Goal: Transaction & Acquisition: Book appointment/travel/reservation

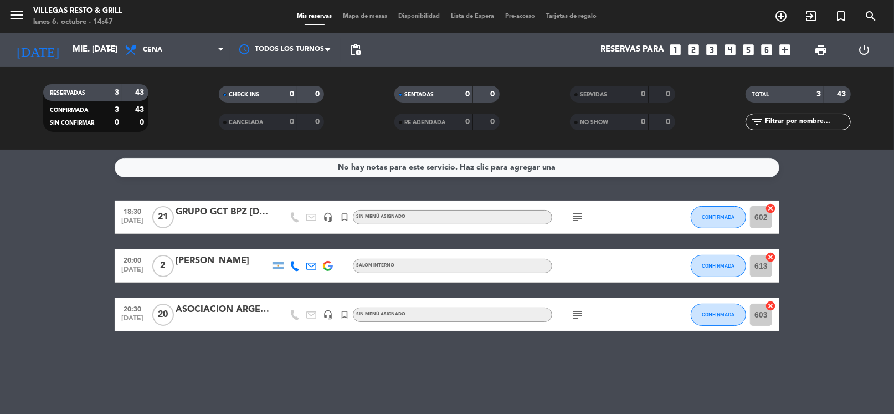
click at [79, 48] on input "mié. [DATE]" at bounding box center [121, 49] width 108 height 21
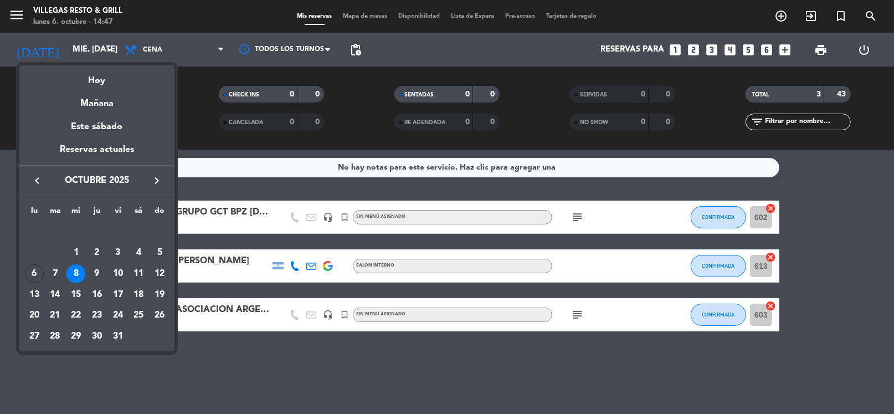
click at [91, 74] on div "Hoy" at bounding box center [96, 76] width 155 height 23
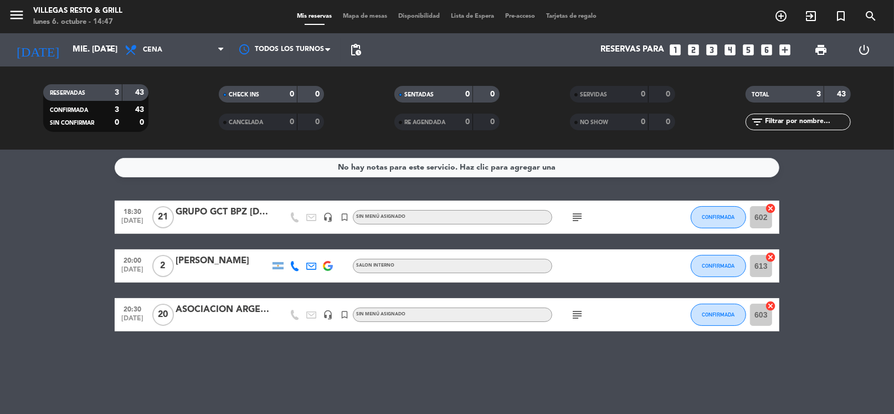
type input "lun. [DATE]"
click at [161, 49] on span "Cena" at bounding box center [152, 50] width 19 height 8
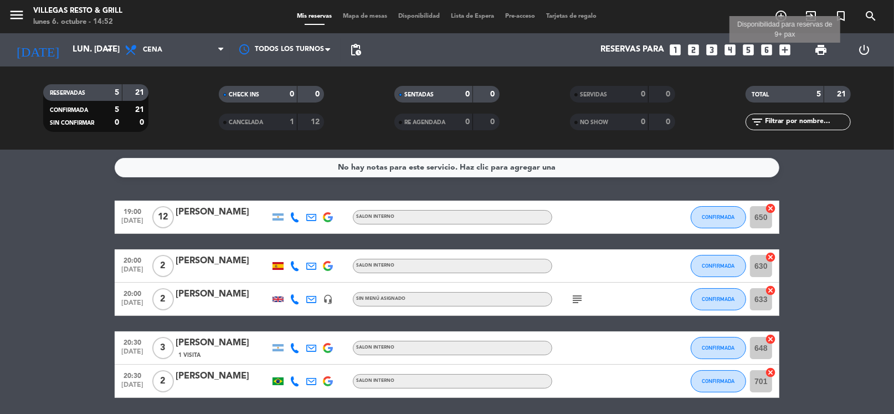
click at [786, 48] on icon "add_box" at bounding box center [784, 50] width 14 height 14
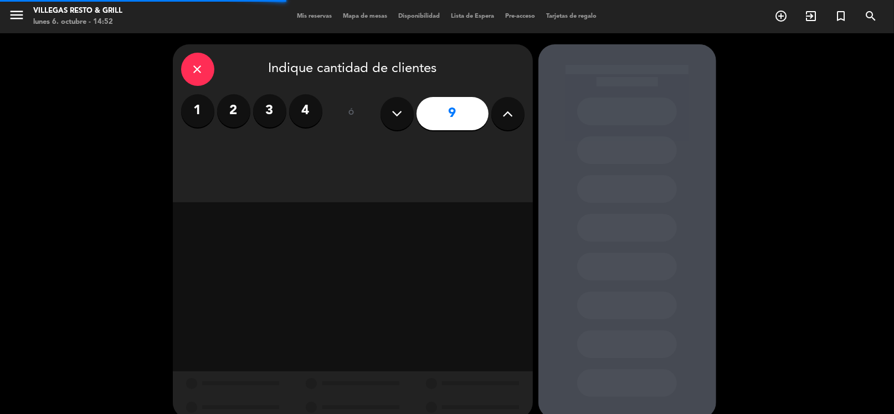
click at [408, 116] on button at bounding box center [396, 113] width 33 height 33
type input "8"
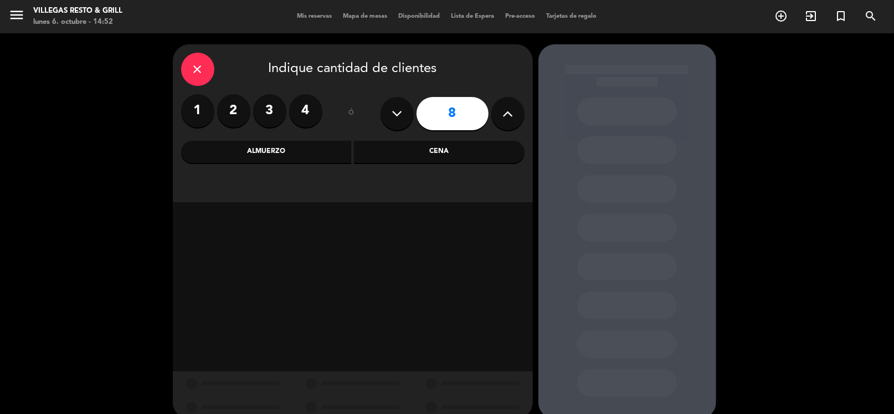
click at [319, 155] on div "Almuerzo" at bounding box center [266, 152] width 171 height 22
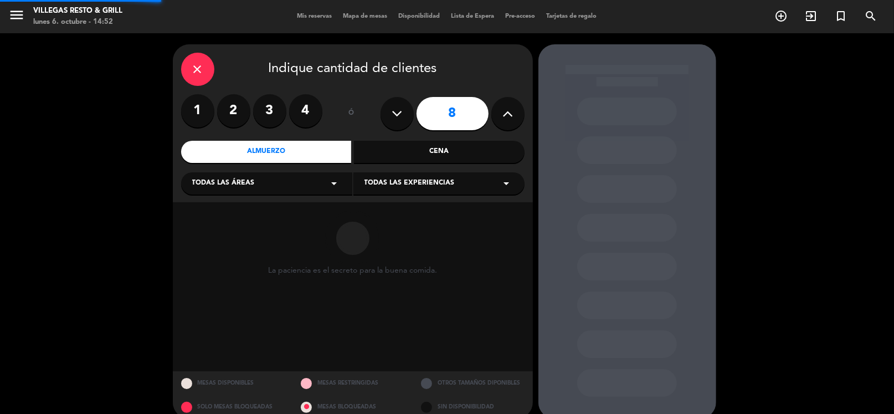
click at [279, 190] on div "Todas las áreas arrow_drop_down" at bounding box center [266, 183] width 171 height 22
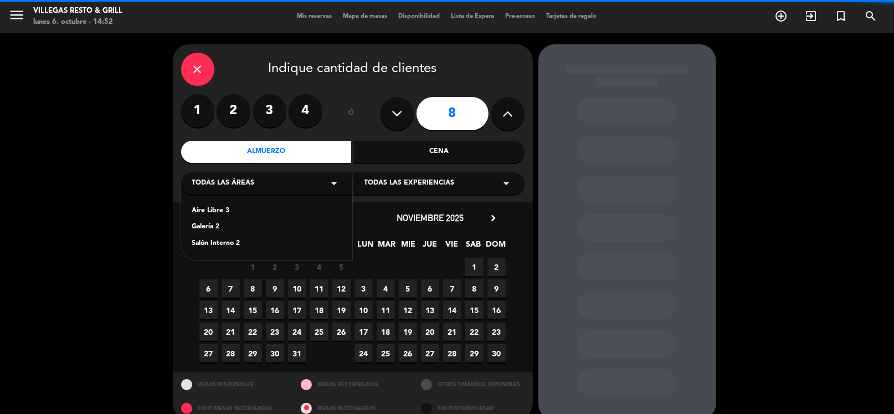
click at [228, 241] on div "Salón Interno 2" at bounding box center [266, 243] width 149 height 11
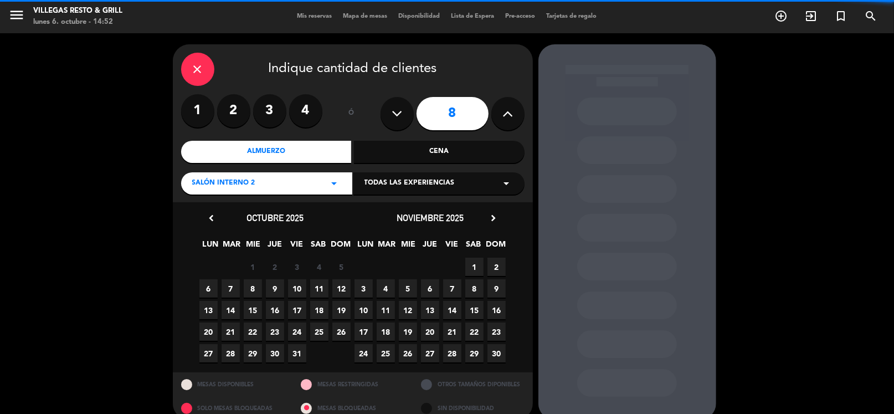
click at [214, 290] on span "6" at bounding box center [208, 288] width 18 height 18
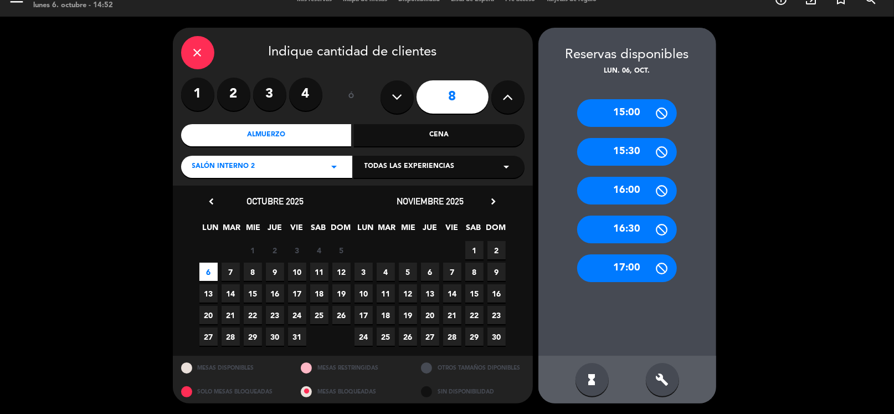
click at [633, 151] on div "15:30" at bounding box center [627, 152] width 100 height 28
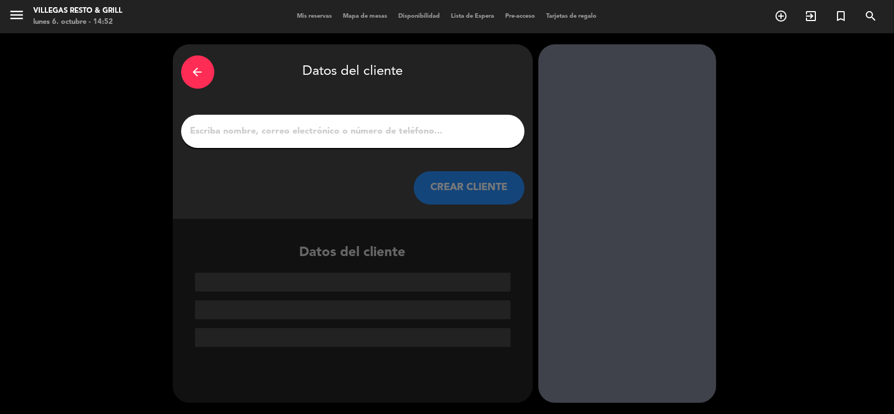
click at [373, 134] on input "1" at bounding box center [352, 131] width 327 height 16
paste input "[DEMOGRAPHIC_DATA][PERSON_NAME][DEMOGRAPHIC_DATA]"
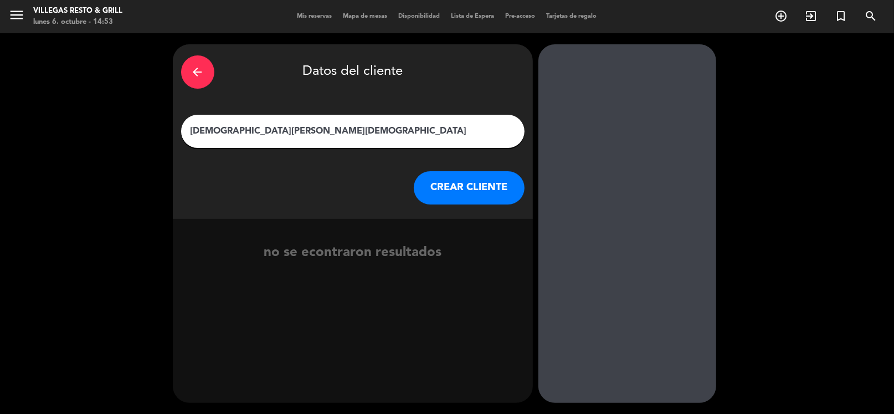
type input "[DEMOGRAPHIC_DATA][PERSON_NAME][DEMOGRAPHIC_DATA]"
click at [456, 183] on button "CREAR CLIENTE" at bounding box center [469, 187] width 111 height 33
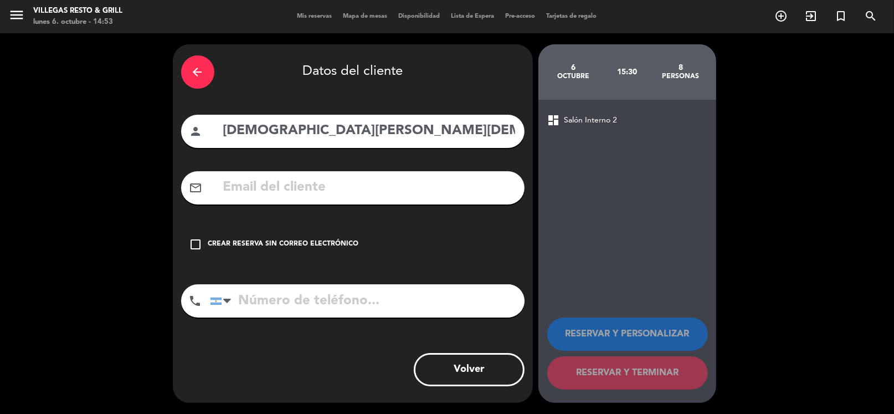
click at [318, 180] on input "text" at bounding box center [369, 187] width 294 height 23
paste input "[EMAIL_ADDRESS][DOMAIN_NAME]"
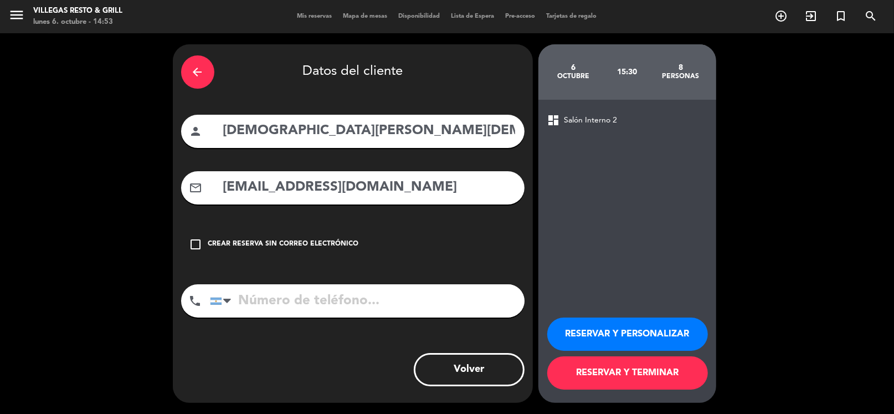
type input "[EMAIL_ADDRESS][DOMAIN_NAME]"
drag, startPoint x: 318, startPoint y: 298, endPoint x: 319, endPoint y: 291, distance: 7.8
click at [319, 294] on input "tel" at bounding box center [367, 300] width 314 height 33
paste input "[PHONE_NUMBER]"
type input "[PHONE_NUMBER]"
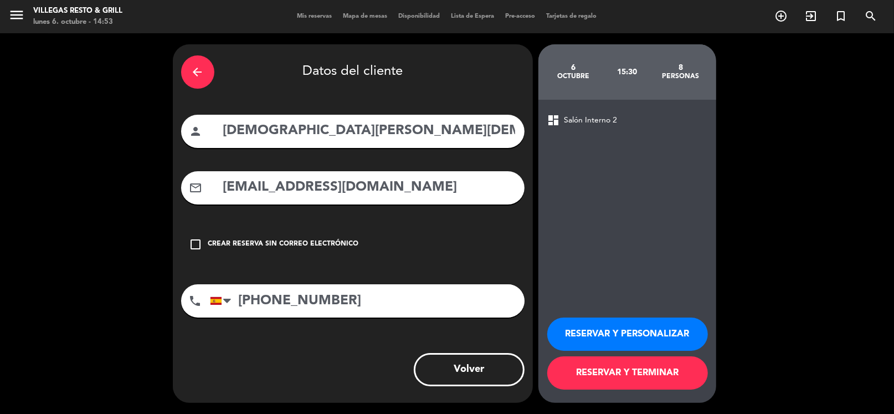
click at [614, 331] on button "RESERVAR Y PERSONALIZAR" at bounding box center [627, 333] width 161 height 33
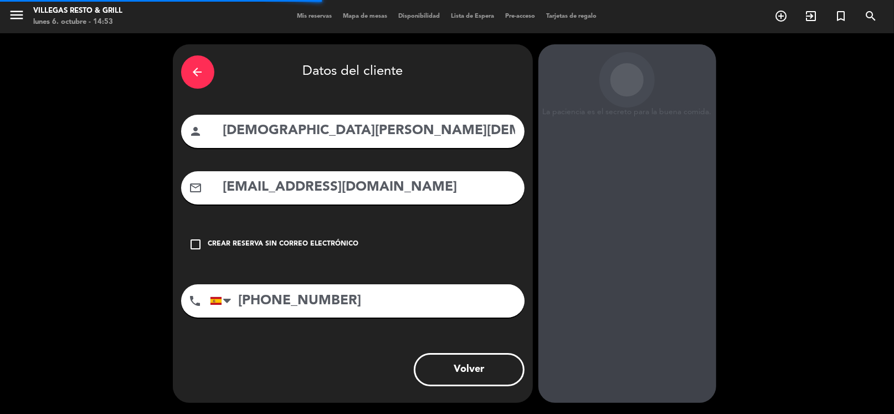
scroll to position [29, 0]
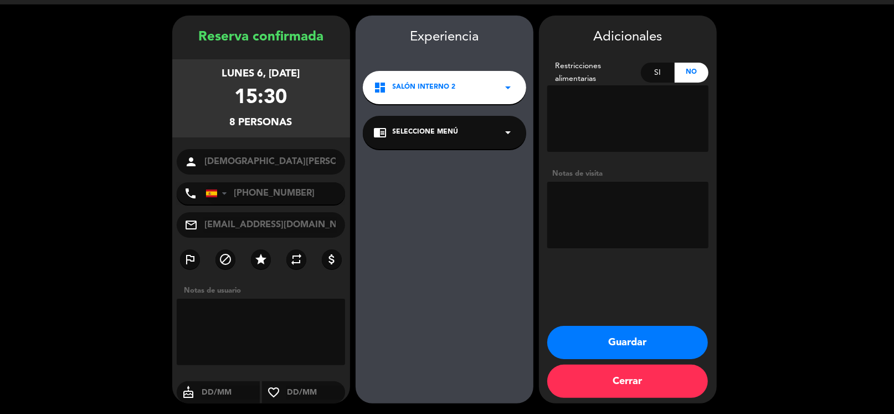
click at [649, 198] on textarea at bounding box center [627, 215] width 161 height 66
type textarea "fío"
click at [606, 337] on button "Guardar" at bounding box center [627, 342] width 161 height 33
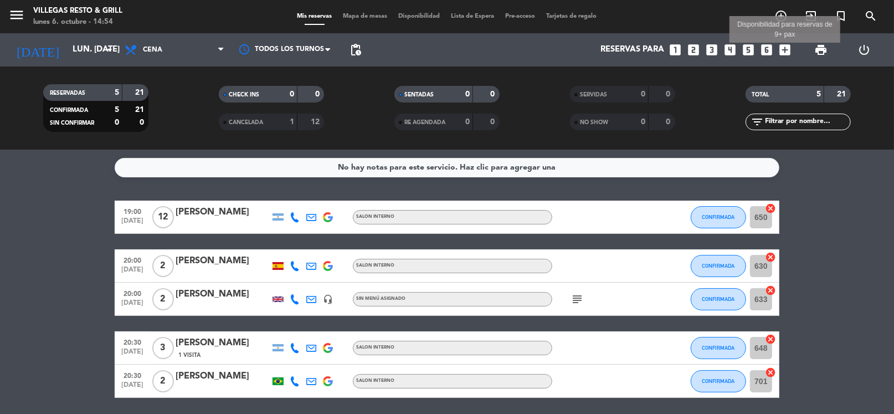
click at [788, 47] on icon "add_box" at bounding box center [784, 50] width 14 height 14
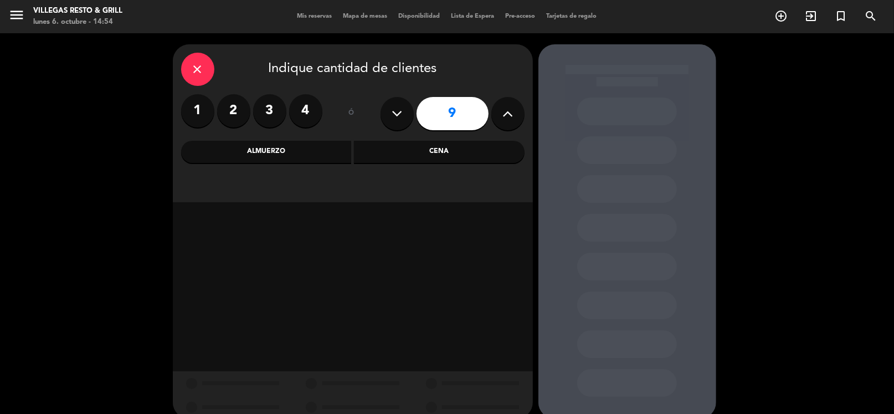
click at [514, 114] on button at bounding box center [507, 113] width 33 height 33
click at [513, 115] on icon at bounding box center [507, 113] width 11 height 17
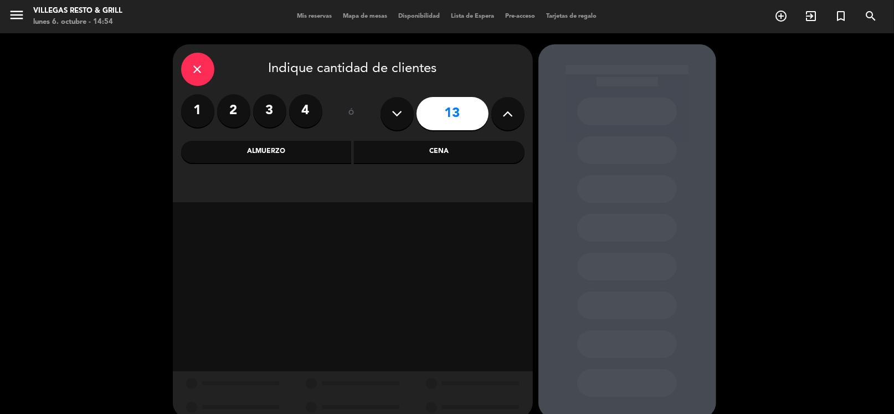
type input "14"
click at [360, 158] on div "Cena" at bounding box center [439, 152] width 171 height 22
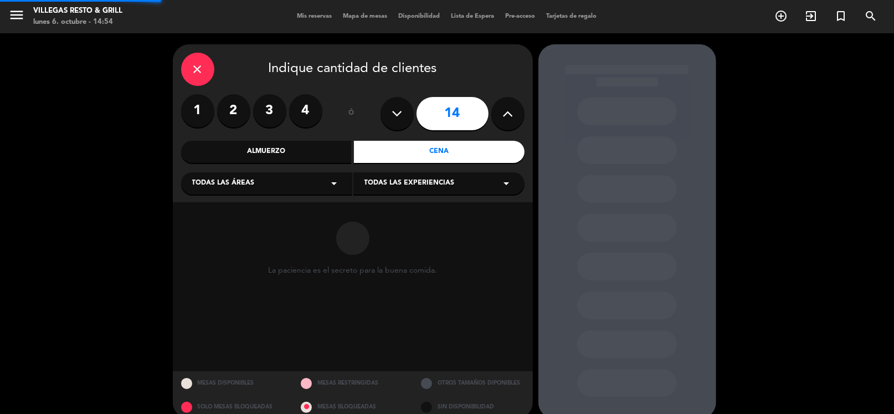
click at [316, 206] on div "La paciencia es el secreto para la buena comida." at bounding box center [353, 286] width 360 height 169
click at [296, 198] on div "close Indique cantidad de clientes 1 2 3 4 ó 14 Almuerzo Cena Todas las áreas a…" at bounding box center [353, 123] width 360 height 158
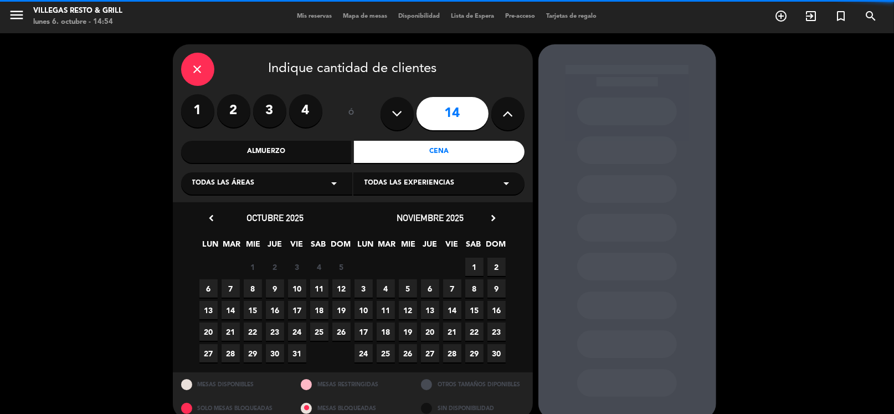
click at [293, 188] on div "Todas las áreas arrow_drop_down" at bounding box center [266, 183] width 171 height 22
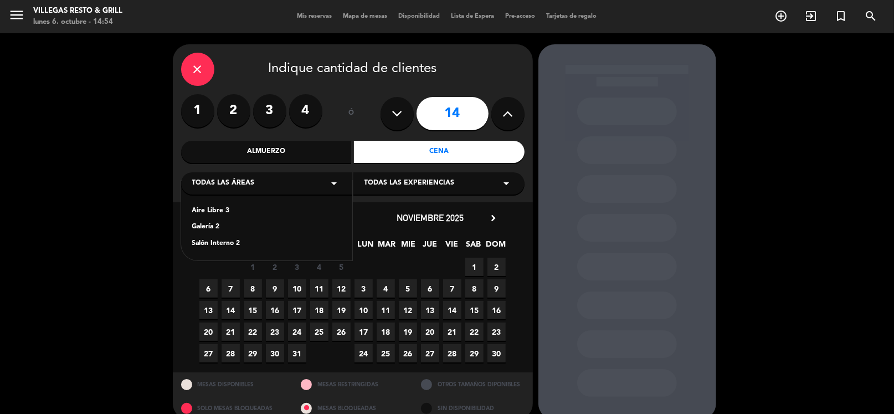
click at [215, 247] on div "Salón Interno 2" at bounding box center [266, 243] width 149 height 11
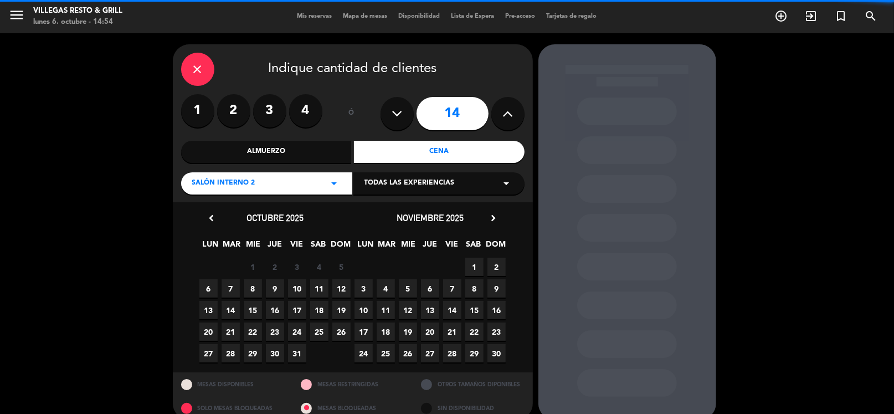
click at [210, 287] on span "6" at bounding box center [208, 288] width 18 height 18
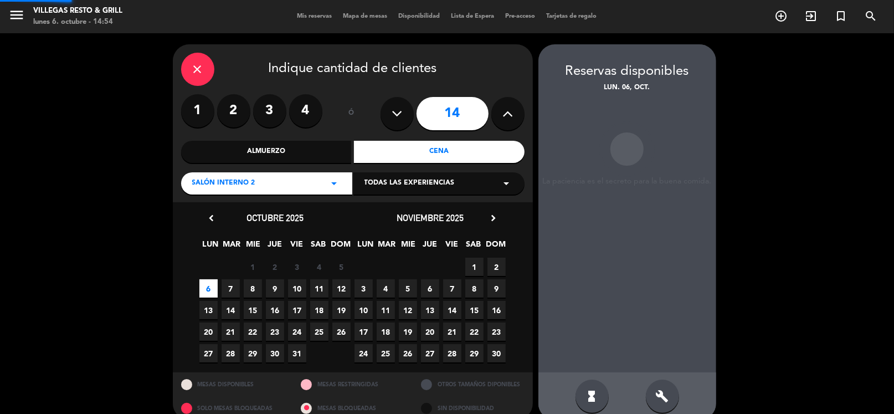
scroll to position [17, 0]
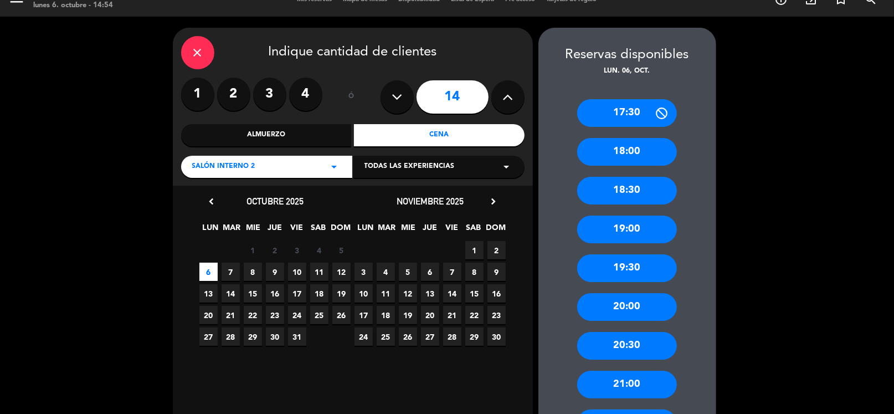
click at [632, 343] on div "20:30" at bounding box center [627, 346] width 100 height 28
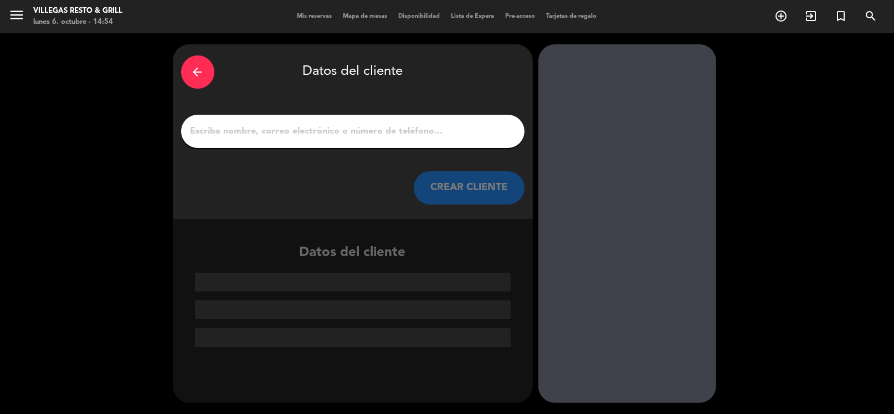
click at [378, 131] on input "1" at bounding box center [352, 131] width 327 height 16
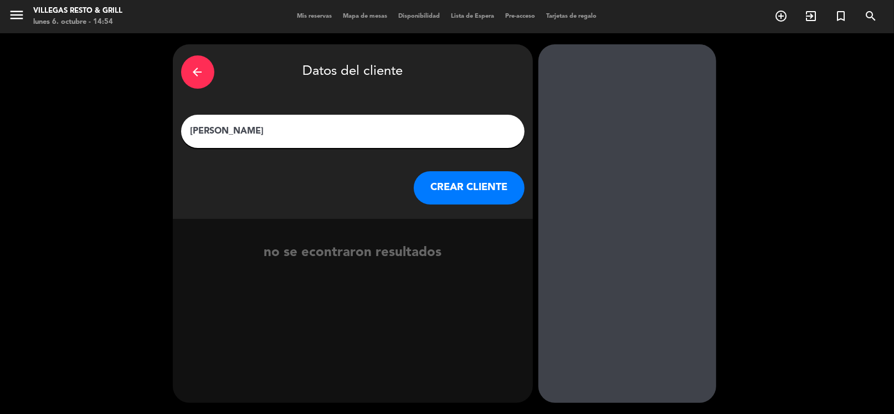
type input "[PERSON_NAME]"
drag, startPoint x: 484, startPoint y: 198, endPoint x: 476, endPoint y: 194, distance: 8.7
click at [476, 194] on button "CREAR CLIENTE" at bounding box center [469, 187] width 111 height 33
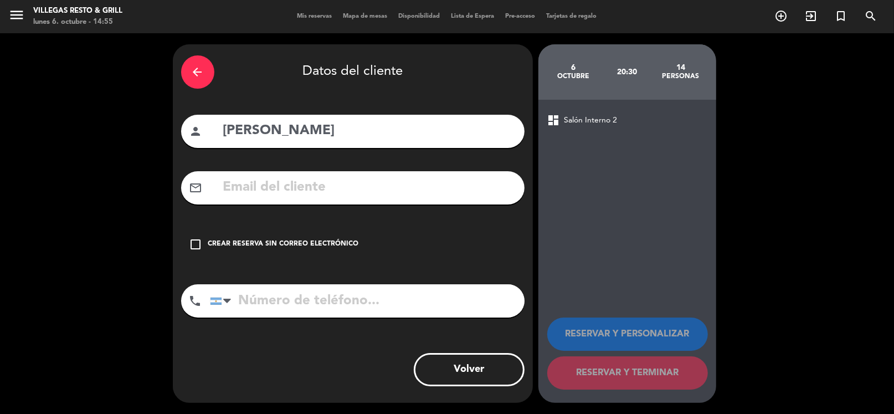
click at [322, 181] on input "text" at bounding box center [369, 187] width 294 height 23
paste input "[PERSON_NAME][EMAIL_ADDRESS][PERSON_NAME][DOMAIN_NAME]"
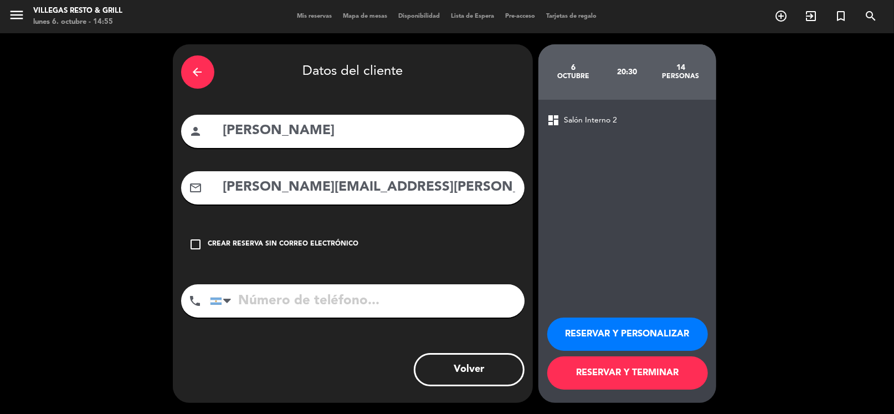
type input "[PERSON_NAME][EMAIL_ADDRESS][PERSON_NAME][DOMAIN_NAME]"
click at [323, 296] on input "tel" at bounding box center [367, 300] width 314 height 33
paste input "[PHONE_NUMBER]"
type input "[PHONE_NUMBER]"
click at [595, 326] on button "RESERVAR Y PERSONALIZAR" at bounding box center [627, 333] width 161 height 33
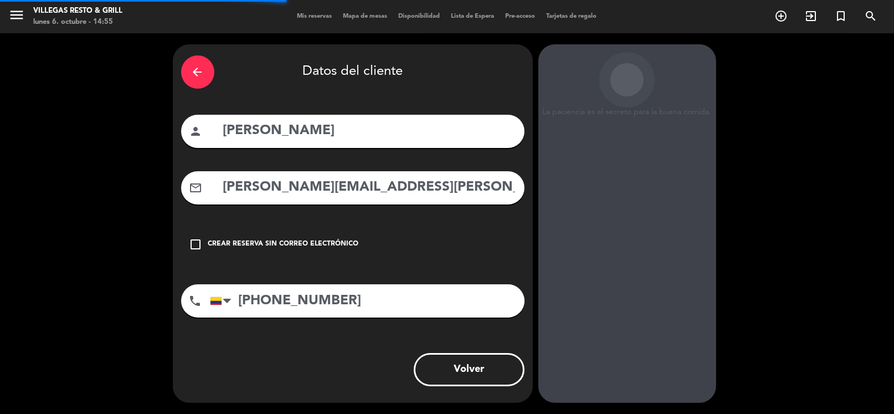
scroll to position [29, 0]
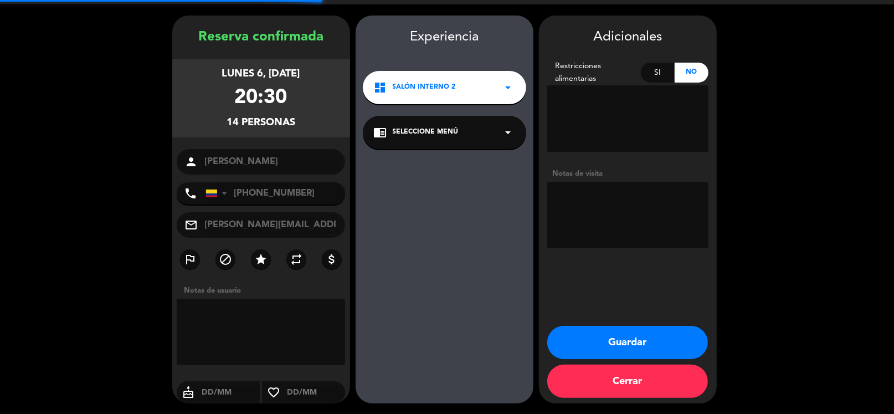
click at [602, 209] on textarea at bounding box center [627, 215] width 161 height 66
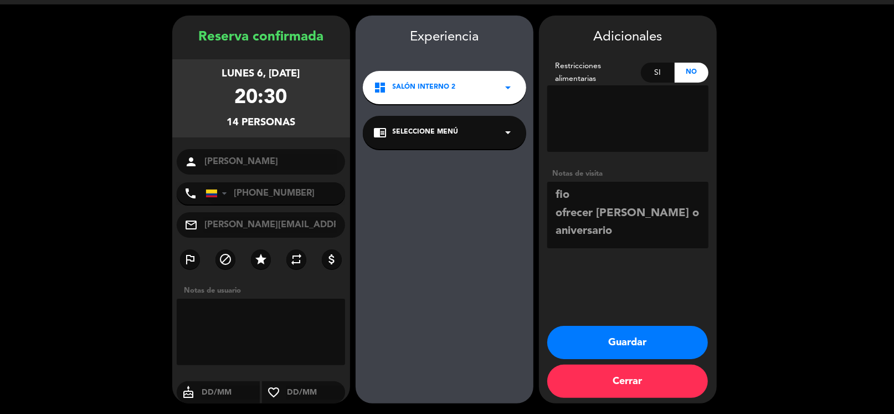
type textarea "fio ofrecer [PERSON_NAME] o aniversario"
click at [606, 343] on button "Guardar" at bounding box center [627, 342] width 161 height 33
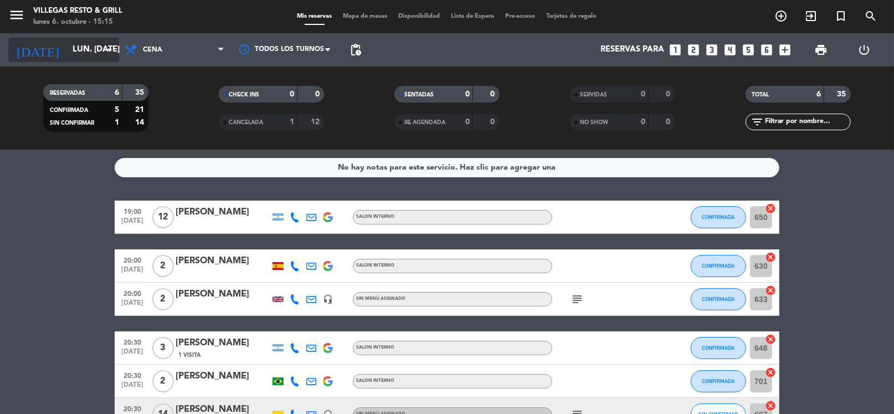
click at [77, 38] on div "[DATE] lun. [DATE] arrow_drop_down" at bounding box center [63, 50] width 111 height 24
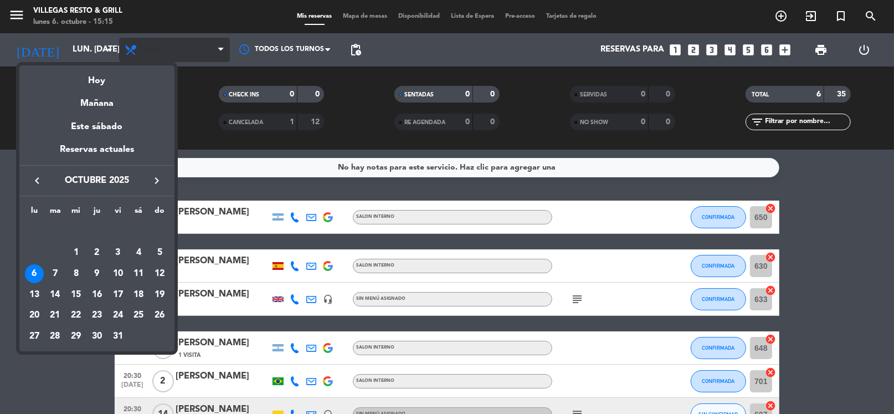
click at [141, 54] on div at bounding box center [447, 207] width 894 height 414
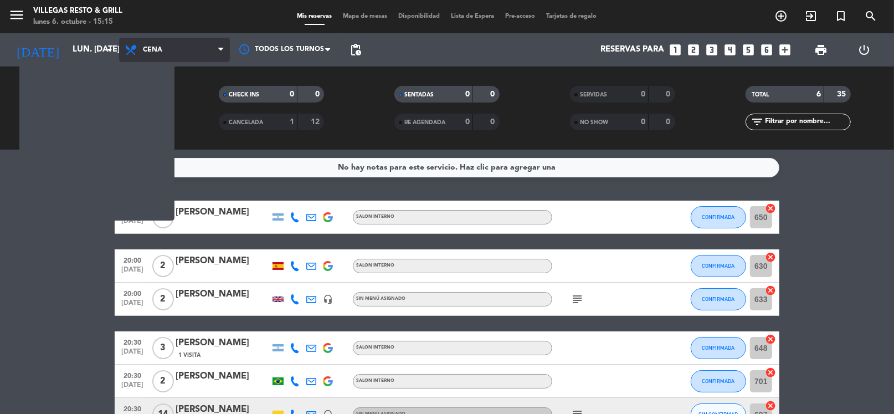
click at [151, 50] on span "Cena" at bounding box center [152, 50] width 19 height 8
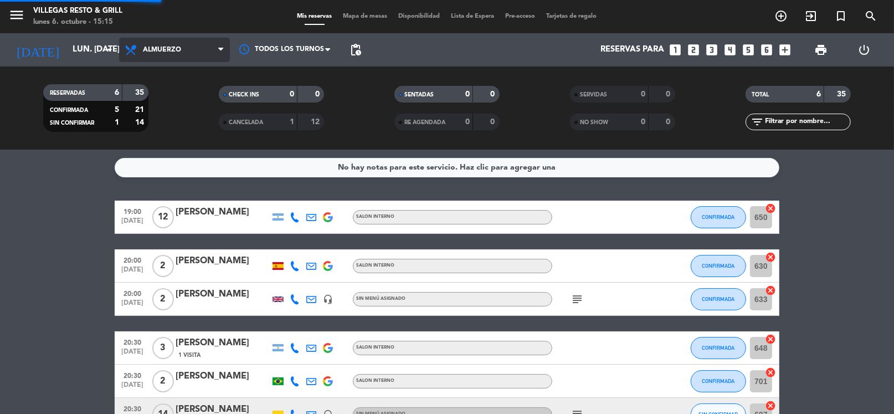
click at [177, 93] on div "menu Villegas Resto & Grill lunes 6. octubre - 15:15 Mis reservas Mapa de mesas…" at bounding box center [447, 74] width 894 height 149
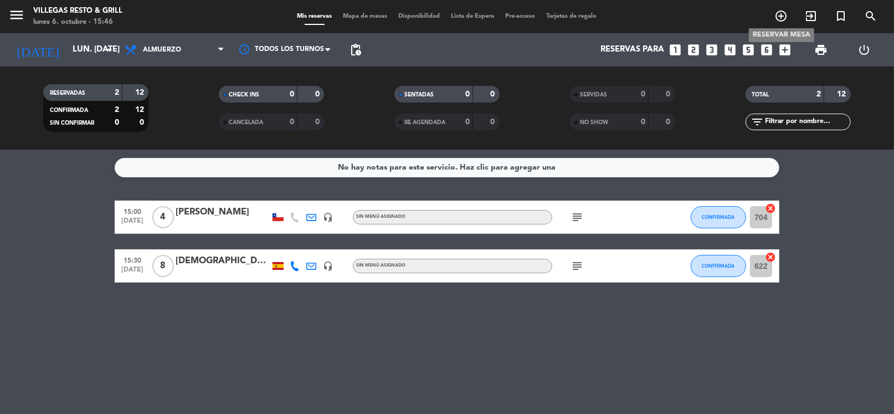
click at [782, 12] on icon "add_circle_outline" at bounding box center [780, 15] width 13 height 13
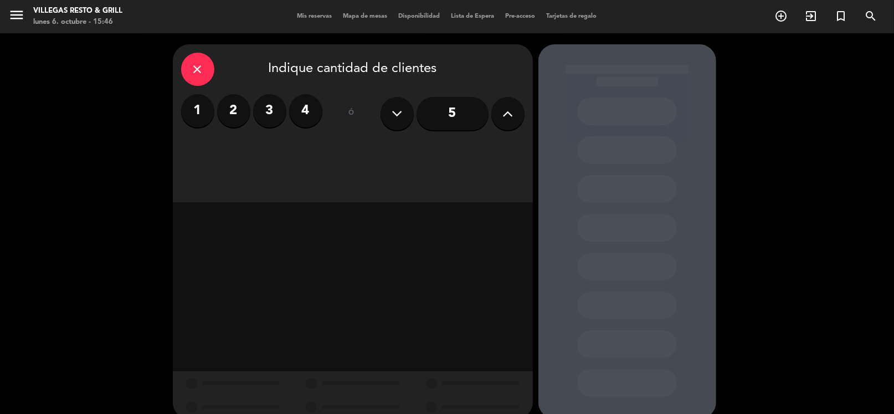
click at [519, 112] on button at bounding box center [507, 113] width 33 height 33
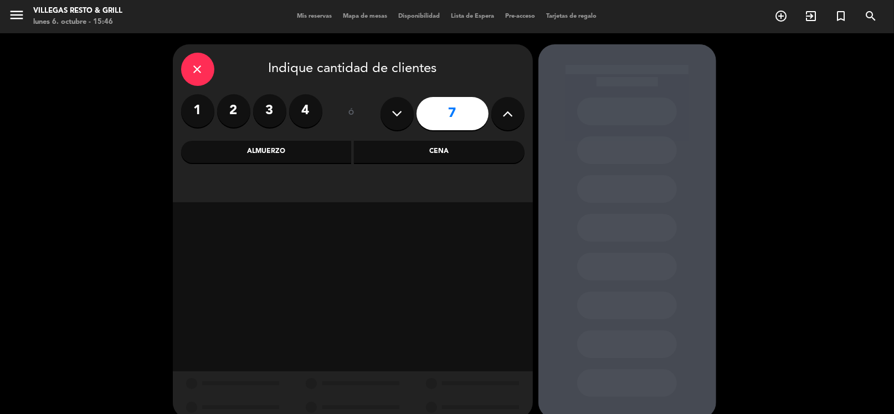
click at [519, 112] on button at bounding box center [507, 113] width 33 height 33
type input "10"
click at [307, 152] on div "Almuerzo" at bounding box center [266, 152] width 171 height 22
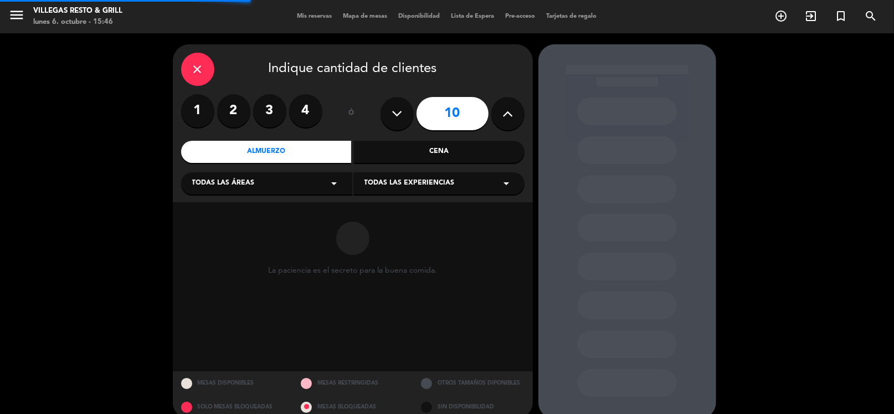
click at [295, 179] on div "Todas las áreas arrow_drop_down" at bounding box center [266, 183] width 171 height 22
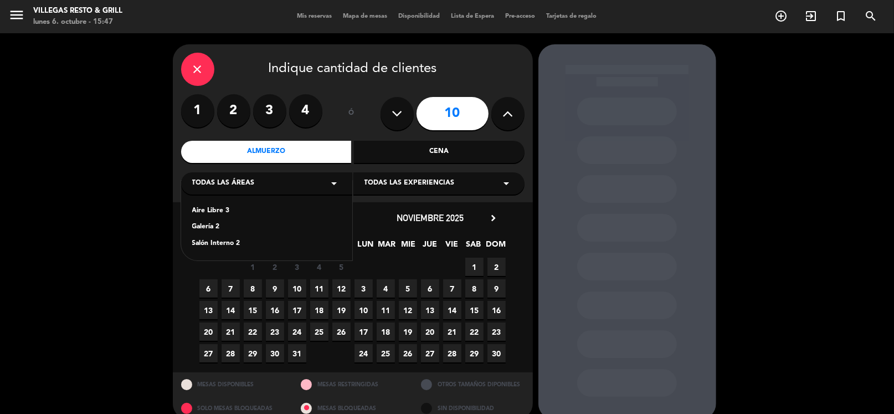
click at [378, 137] on div "close Indique cantidad de clientes 1 2 3 4 ó 10 Almuerzo Cena Todas las áreas a…" at bounding box center [353, 123] width 360 height 158
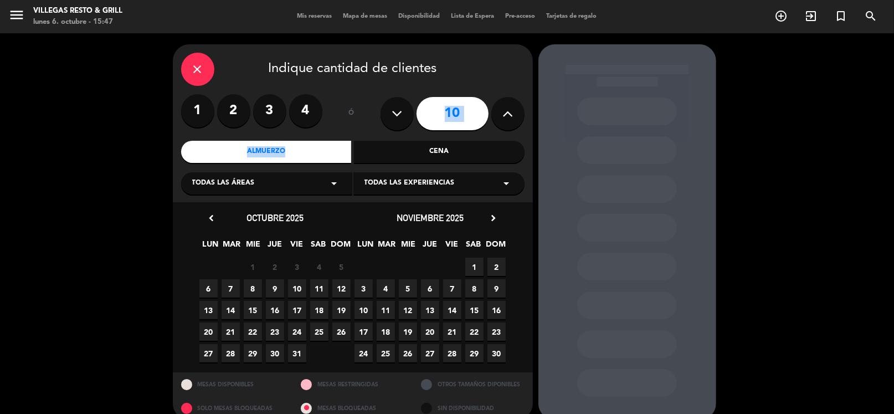
click at [379, 151] on div "Cena" at bounding box center [439, 152] width 171 height 22
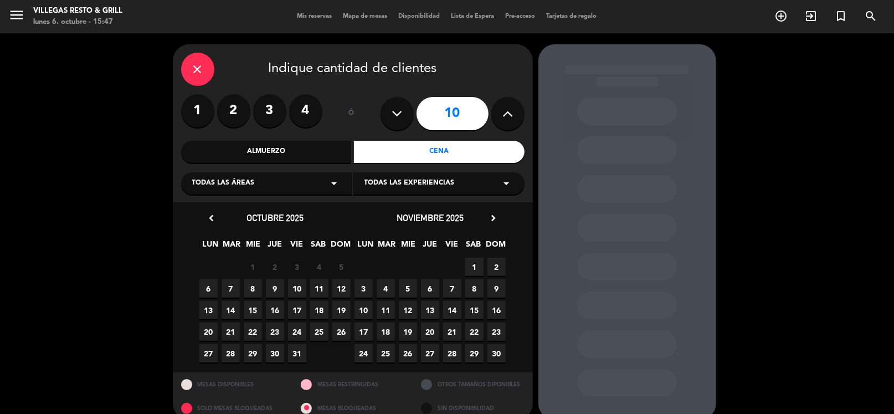
click at [317, 189] on div "Todas las áreas arrow_drop_down" at bounding box center [266, 183] width 171 height 22
click at [245, 246] on div "Salón Interno 2" at bounding box center [266, 243] width 149 height 11
click at [317, 287] on span "11" at bounding box center [319, 288] width 18 height 18
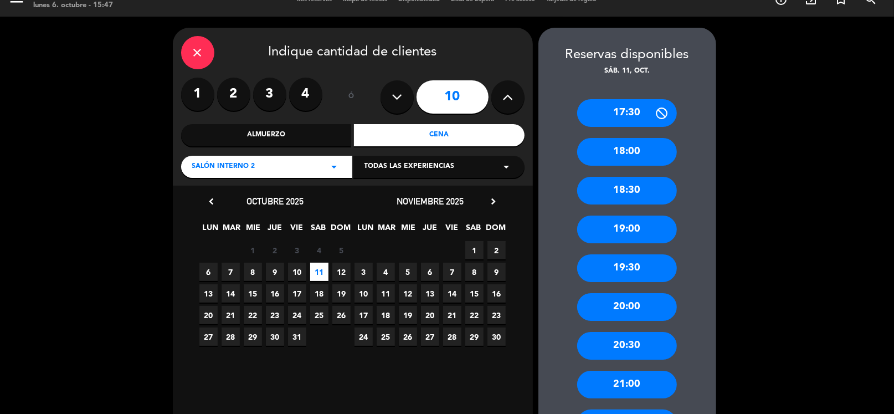
click at [650, 340] on div "20:30" at bounding box center [627, 346] width 100 height 28
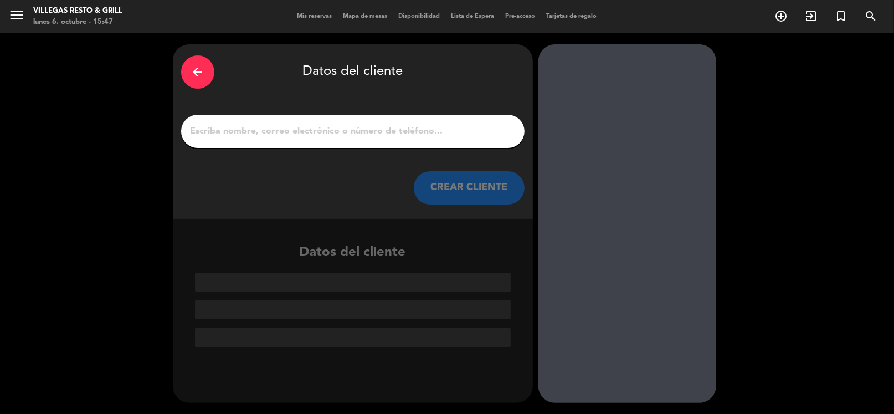
scroll to position [0, 0]
drag, startPoint x: 275, startPoint y: 145, endPoint x: 275, endPoint y: 135, distance: 10.0
click at [275, 144] on div at bounding box center [352, 131] width 343 height 33
drag, startPoint x: 275, startPoint y: 135, endPoint x: 273, endPoint y: 130, distance: 5.6
click at [275, 133] on input "1" at bounding box center [352, 131] width 327 height 16
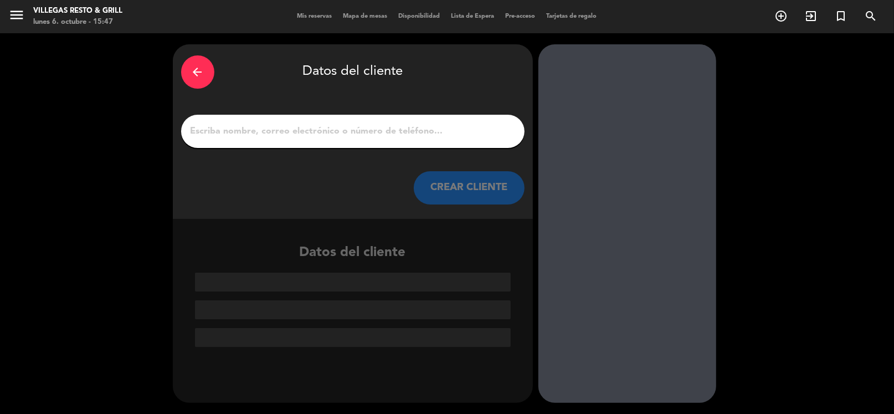
paste input "[PERSON_NAME]"
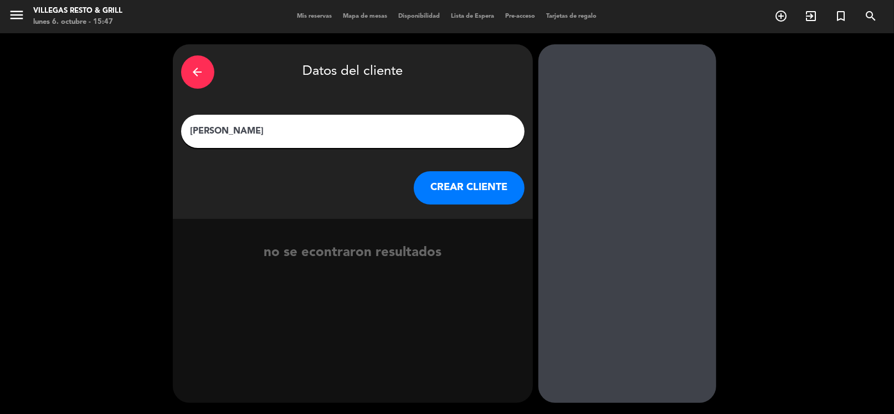
type input "[PERSON_NAME]"
click at [443, 186] on button "CREAR CLIENTE" at bounding box center [469, 187] width 111 height 33
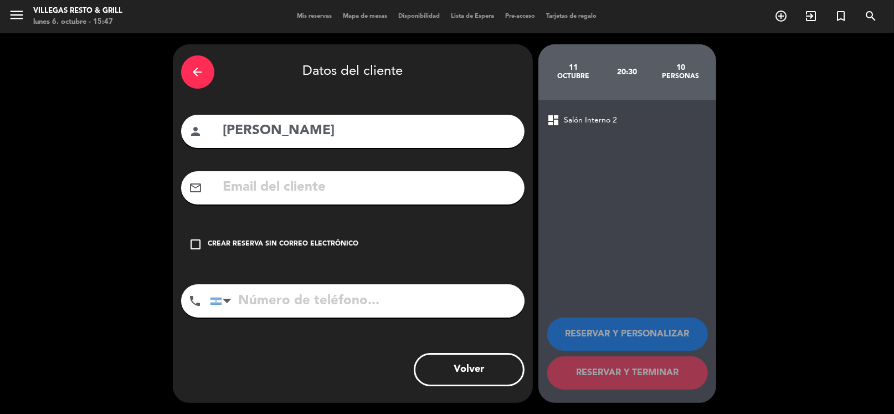
click at [277, 294] on input "tel" at bounding box center [367, 300] width 314 height 33
paste input "[PHONE_NUMBER]"
type input "[PHONE_NUMBER]"
click at [304, 179] on input "text" at bounding box center [369, 187] width 294 height 23
paste input "[EMAIL_ADDRESS][DOMAIN_NAME]"
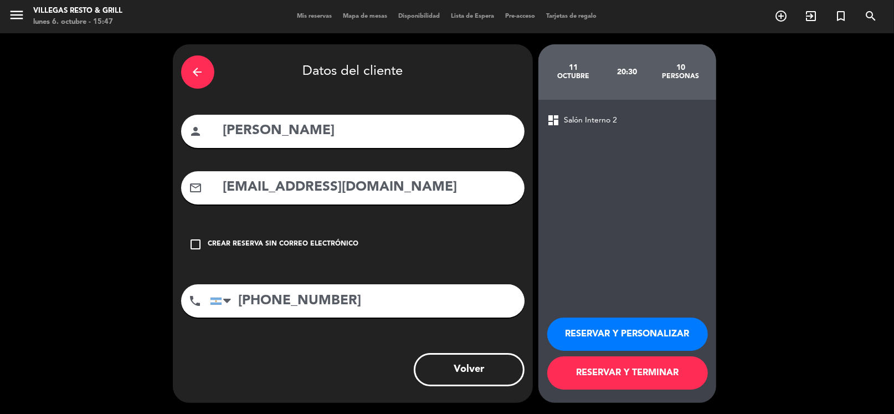
type input "[EMAIL_ADDRESS][DOMAIN_NAME]"
click at [641, 335] on button "RESERVAR Y PERSONALIZAR" at bounding box center [627, 333] width 161 height 33
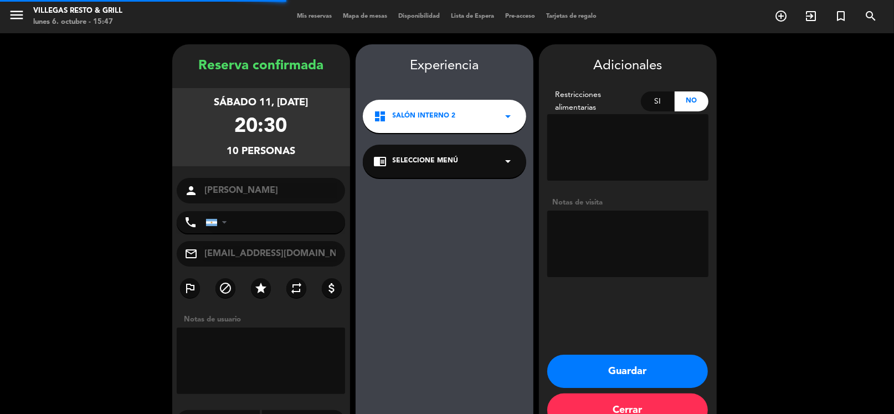
type input "[PHONE_NUMBER]"
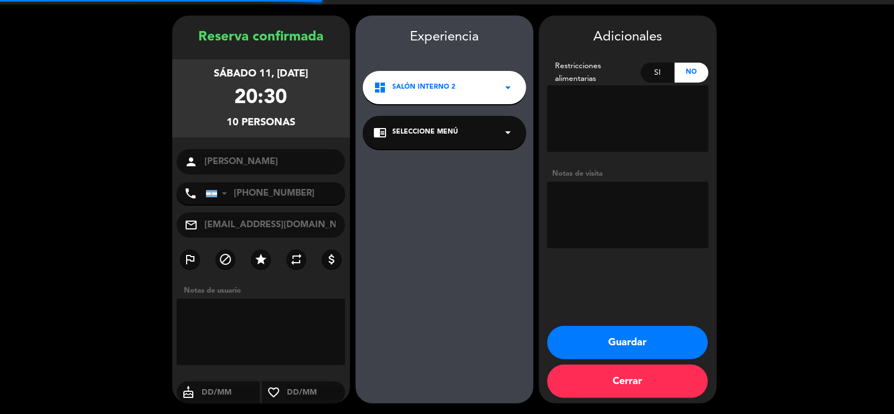
click at [608, 199] on textarea at bounding box center [627, 215] width 161 height 66
type textarea "cumpleaños a la carta fio"
click at [596, 337] on button "Guardar" at bounding box center [627, 342] width 161 height 33
